Goal: Transaction & Acquisition: Purchase product/service

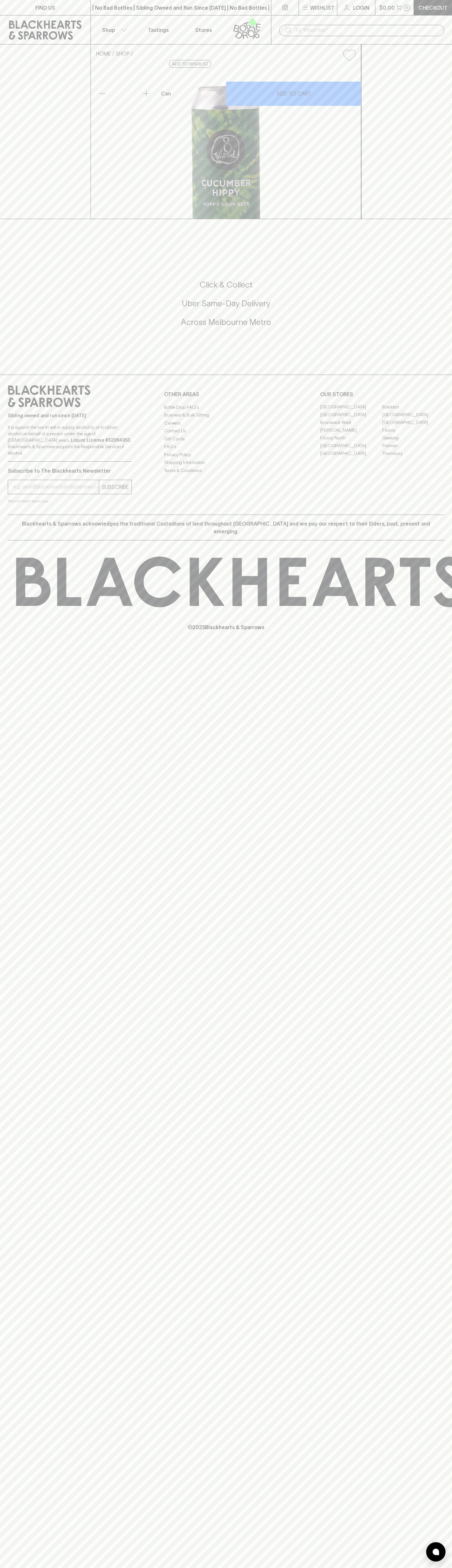
click at [382, 5] on p "$0.00" at bounding box center [386, 7] width 15 height 8
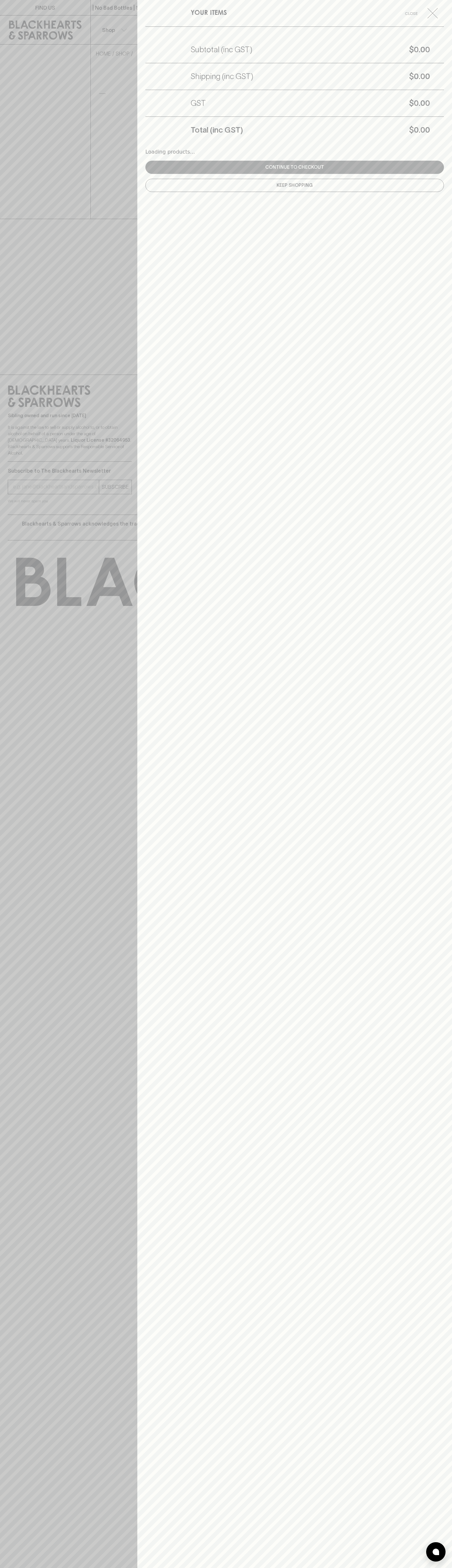
click at [423, 640] on div "YOUR ITEMS Close Subtotal (inc GST) $0.00 Shipping (inc GST) $0.00 GST $0.00 To…" at bounding box center [294, 784] width 314 height 1568
click at [163, 1567] on html "FIND US | No Bad Bottles | Sibling Owned and Run Since 2006 | No Bad Bottles | …" at bounding box center [226, 784] width 452 height 1568
click at [10, 640] on div at bounding box center [226, 784] width 452 height 1568
